Goal: Information Seeking & Learning: Learn about a topic

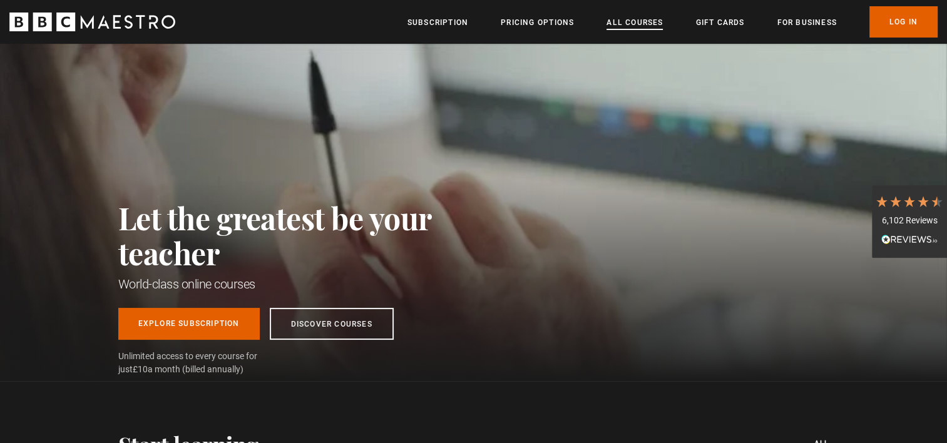
click at [616, 26] on link "All Courses" at bounding box center [635, 22] width 56 height 13
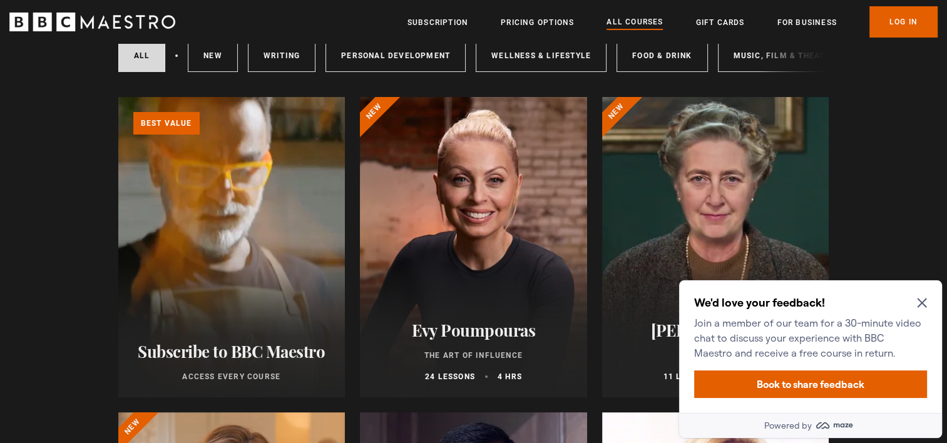
scroll to position [102, 0]
click at [925, 300] on icon "Close Maze Prompt" at bounding box center [921, 303] width 9 height 9
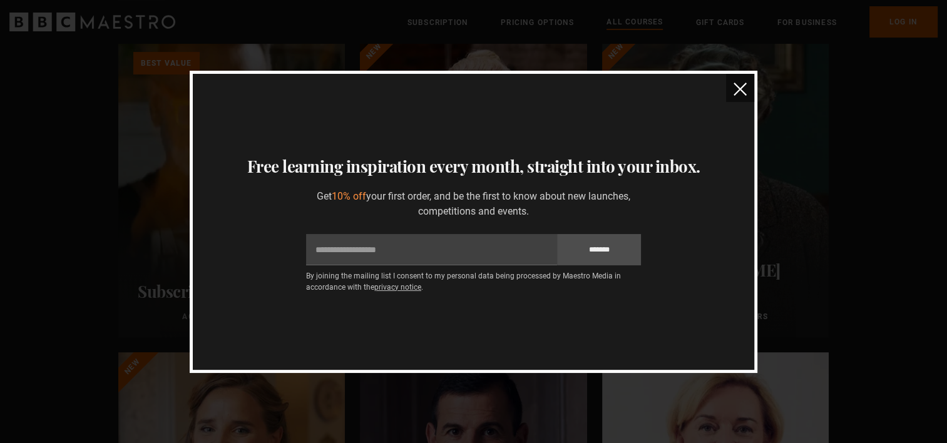
scroll to position [160, 0]
click at [737, 93] on img "close" at bounding box center [740, 89] width 13 height 13
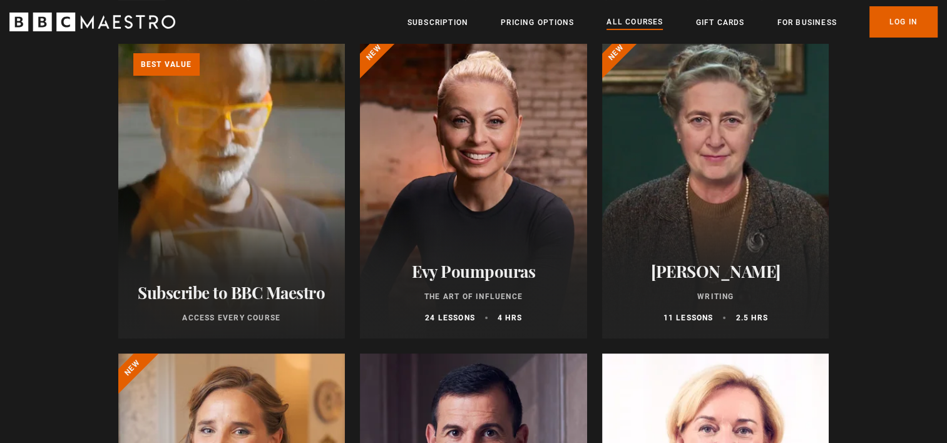
scroll to position [0, 0]
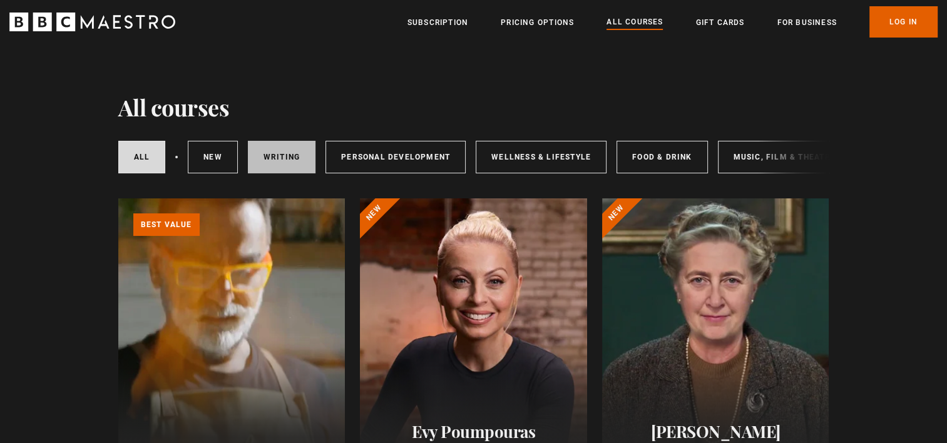
click at [273, 146] on link "Writing" at bounding box center [282, 157] width 68 height 33
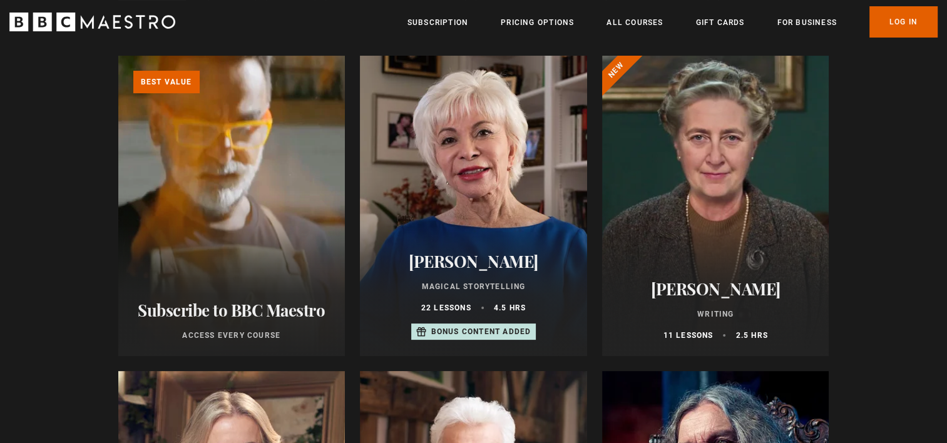
scroll to position [150, 0]
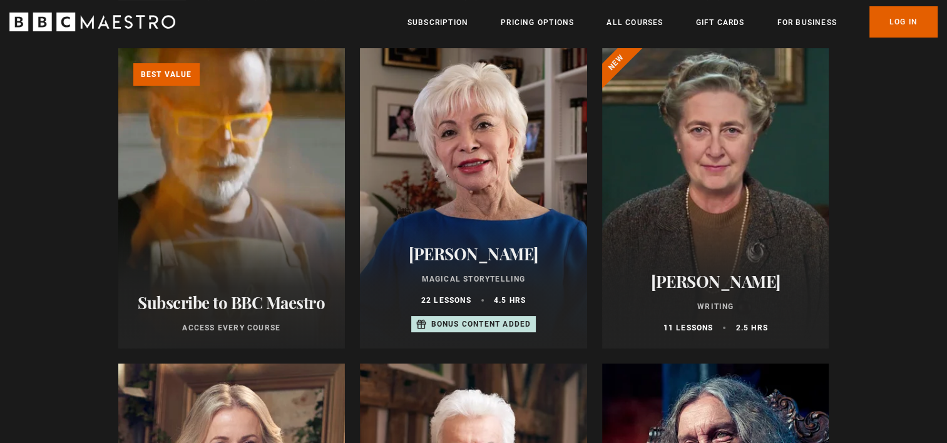
click at [533, 213] on div at bounding box center [473, 198] width 227 height 300
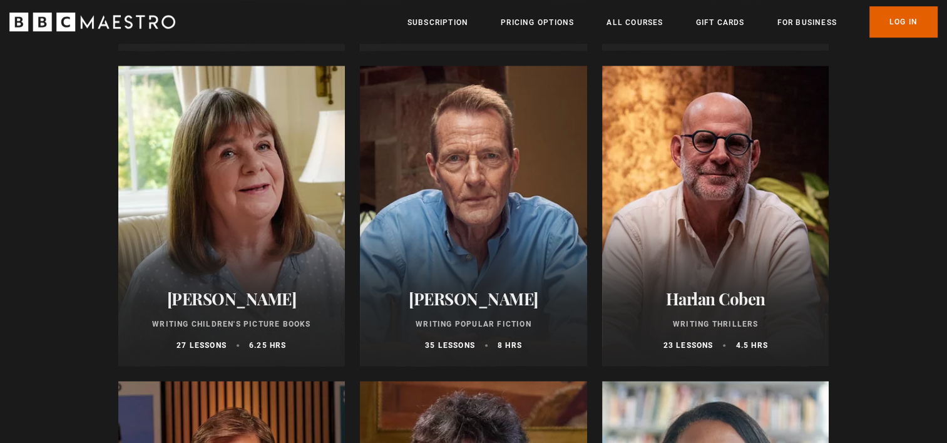
scroll to position [764, 0]
click at [518, 210] on div at bounding box center [473, 216] width 227 height 300
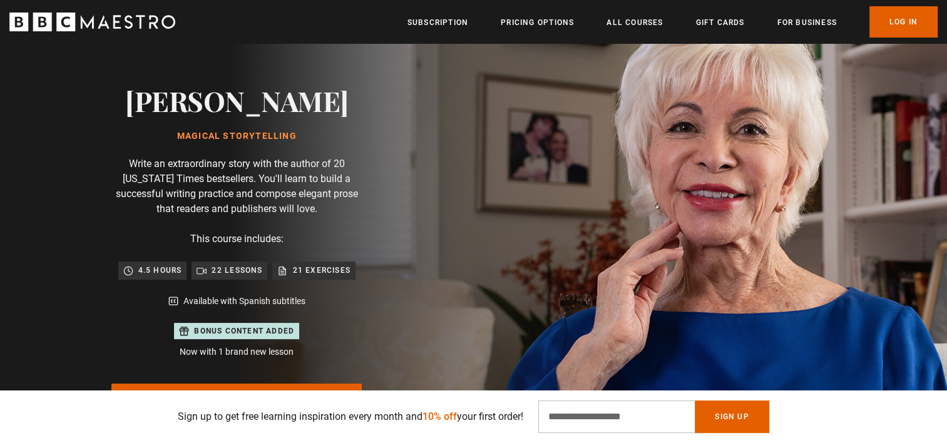
scroll to position [60, 0]
drag, startPoint x: 338, startPoint y: 96, endPoint x: 150, endPoint y: 102, distance: 188.5
click at [150, 102] on div "Isabel Allende Magical Storytelling Write an extraordinary story with the autho…" at bounding box center [236, 271] width 401 height 575
copy h2 "[PERSON_NAME]"
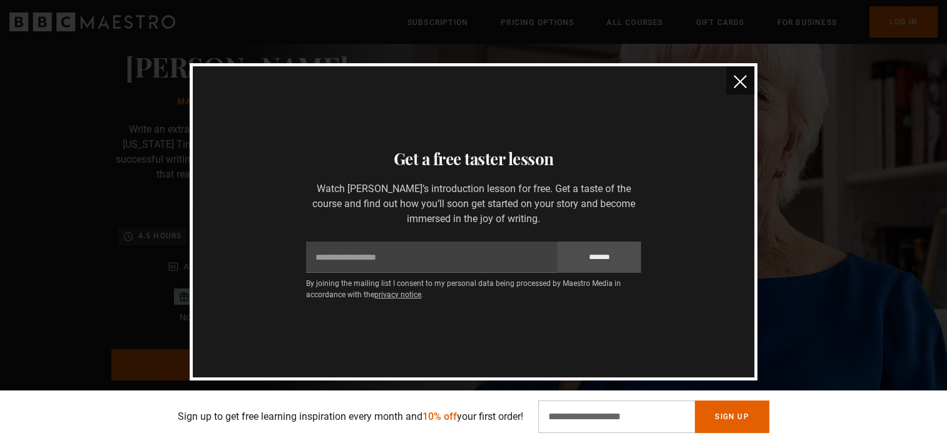
scroll to position [93, 0]
click at [733, 83] on button "close" at bounding box center [740, 80] width 28 height 28
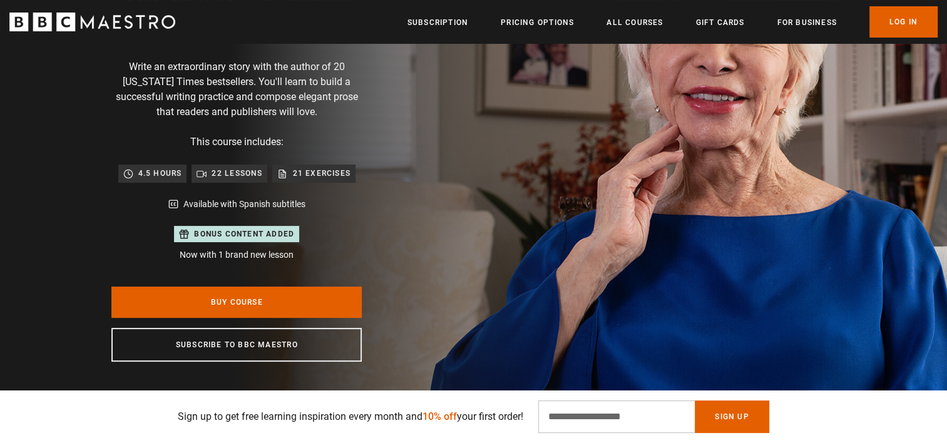
scroll to position [0, 984]
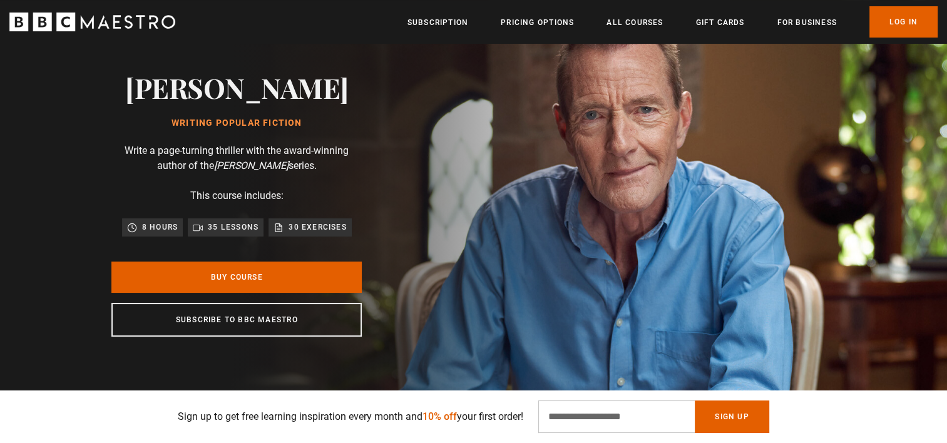
scroll to position [73, 0]
